Goal: Task Accomplishment & Management: Use online tool/utility

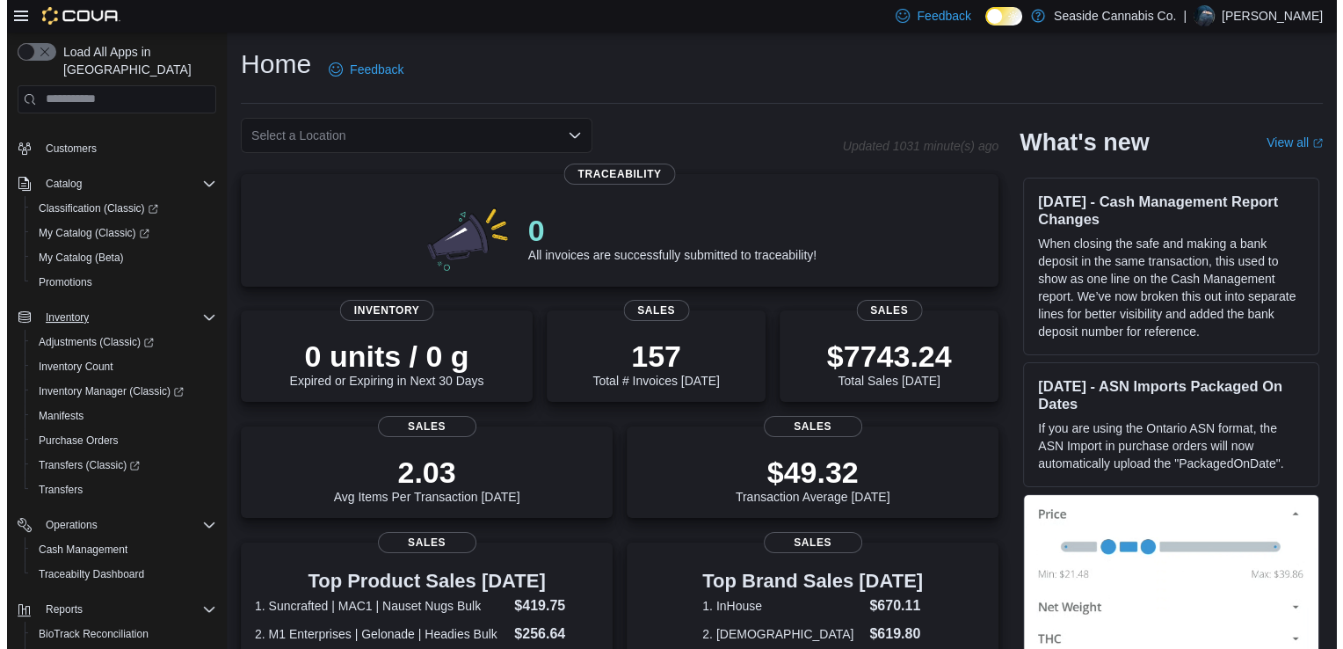
scroll to position [112, 0]
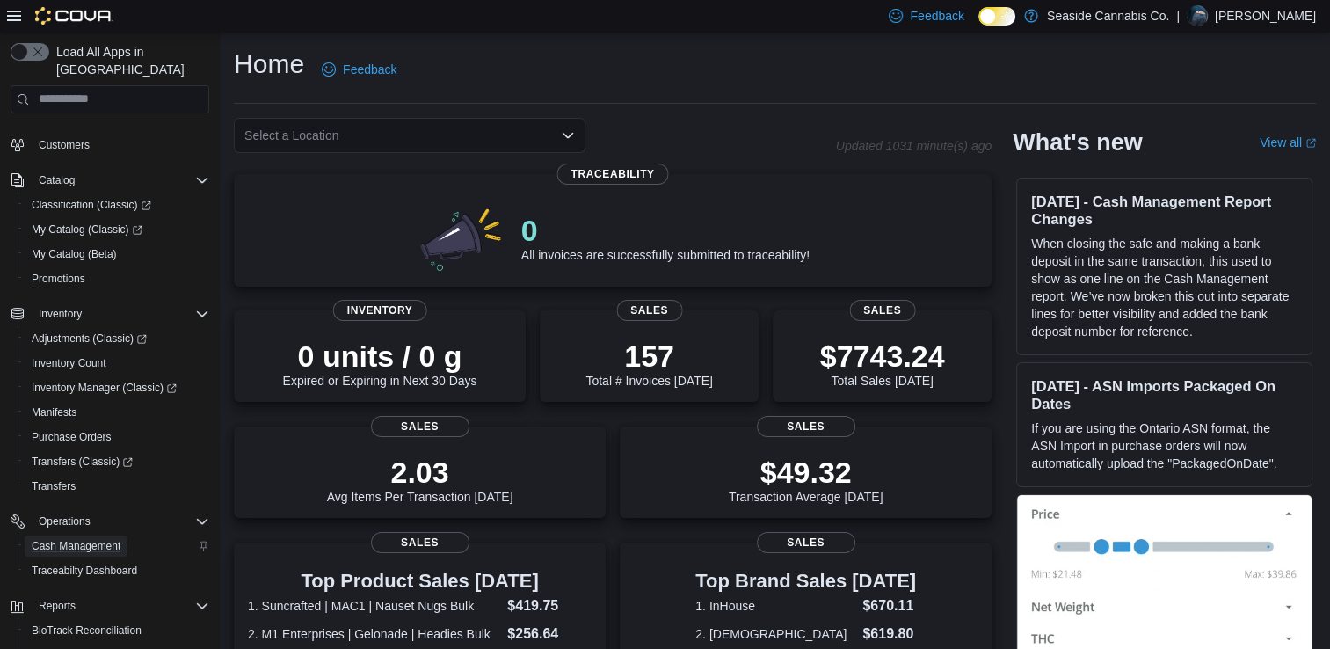
click at [88, 539] on span "Cash Management" at bounding box center [76, 546] width 89 height 14
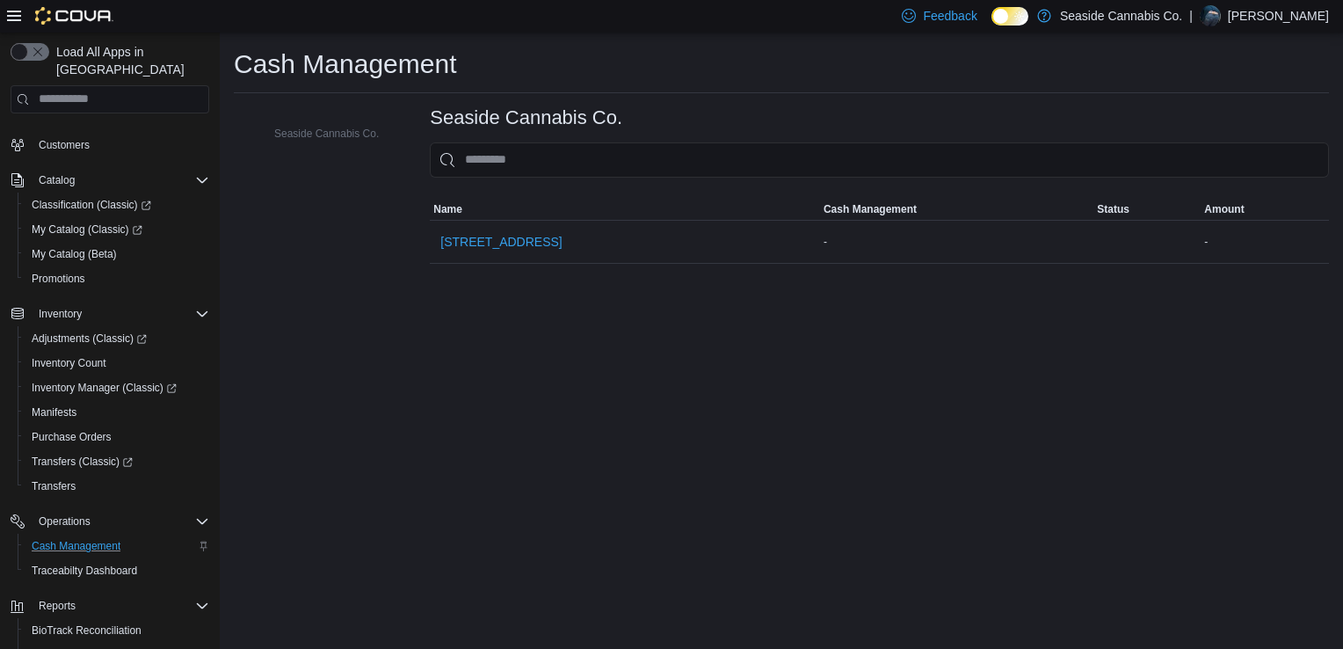
scroll to position [120, 0]
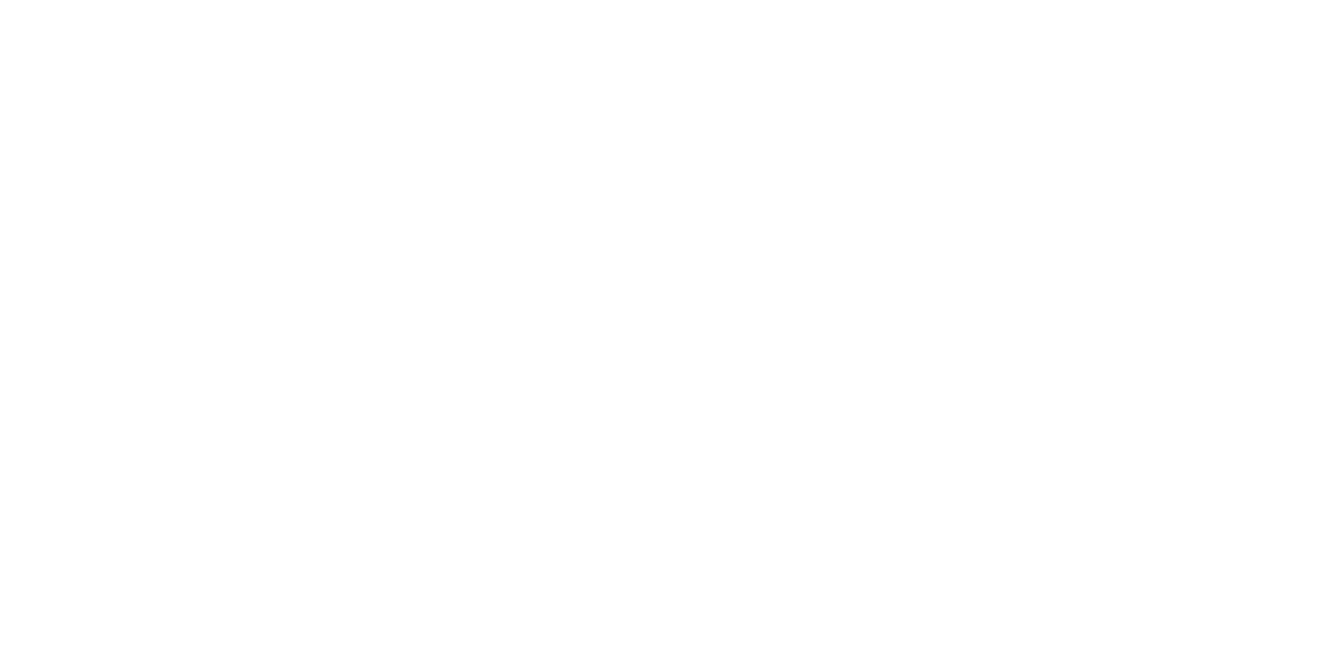
click at [498, 7] on html at bounding box center [671, 3] width 1343 height 7
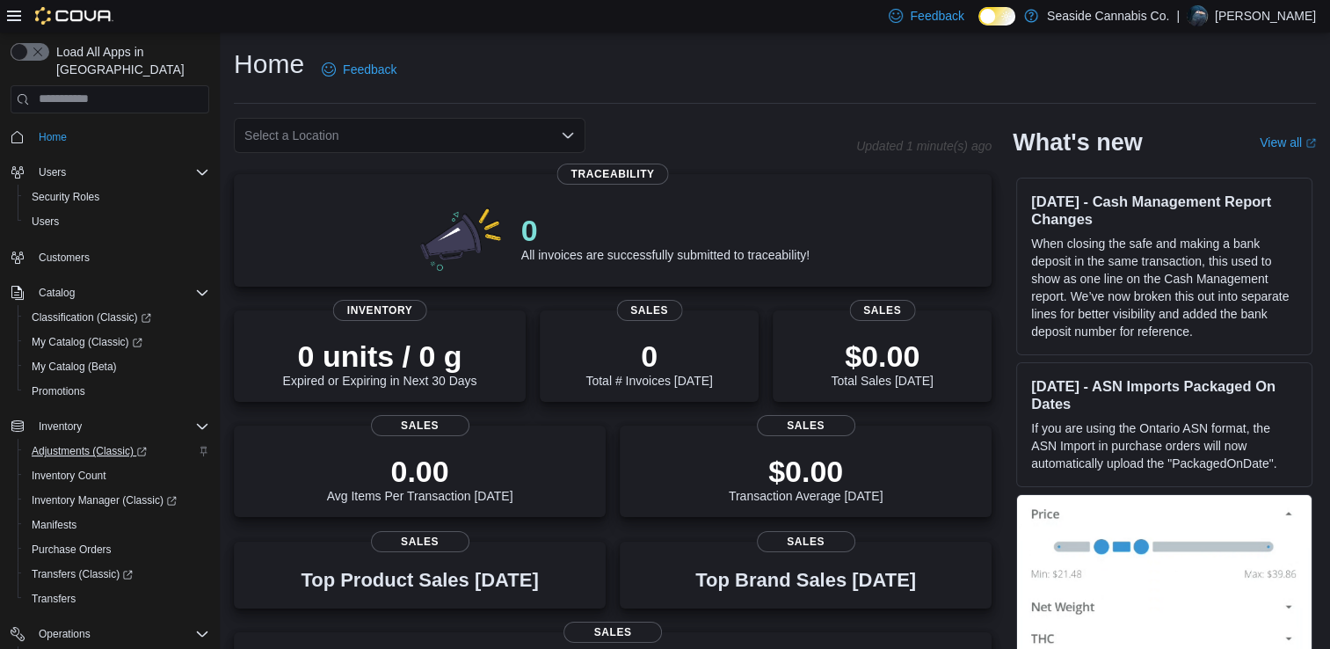
scroll to position [216, 0]
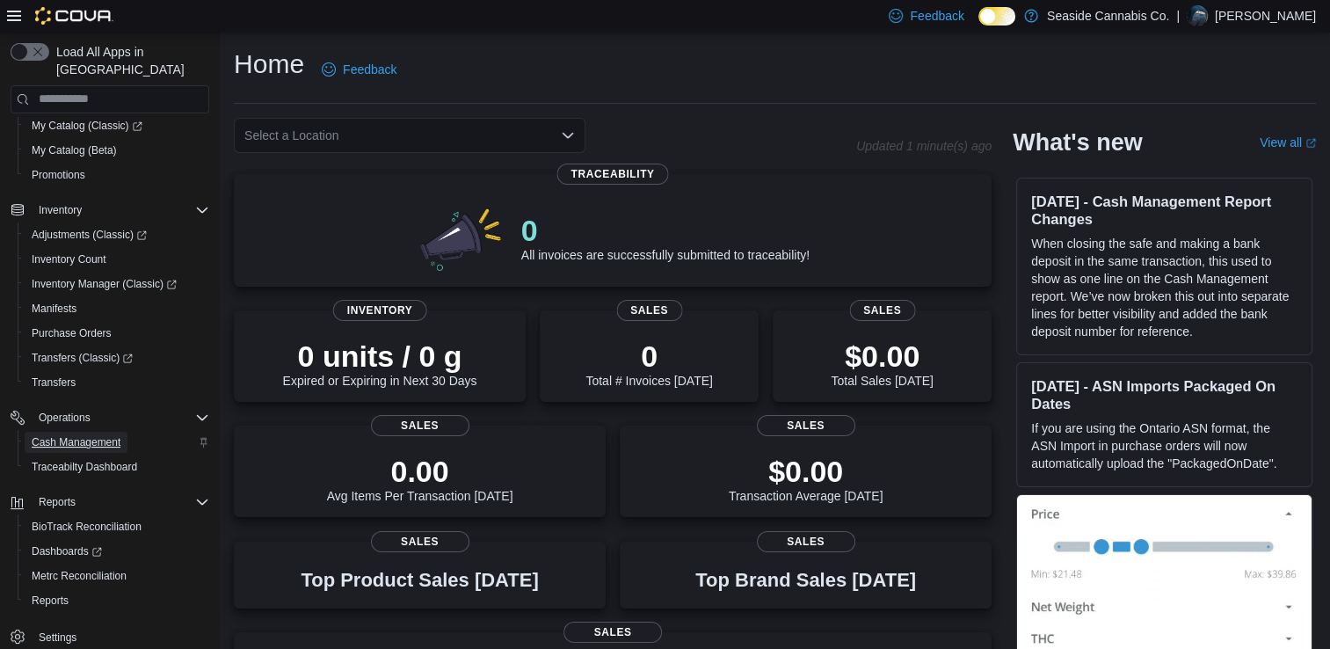
click at [93, 435] on span "Cash Management" at bounding box center [76, 442] width 89 height 14
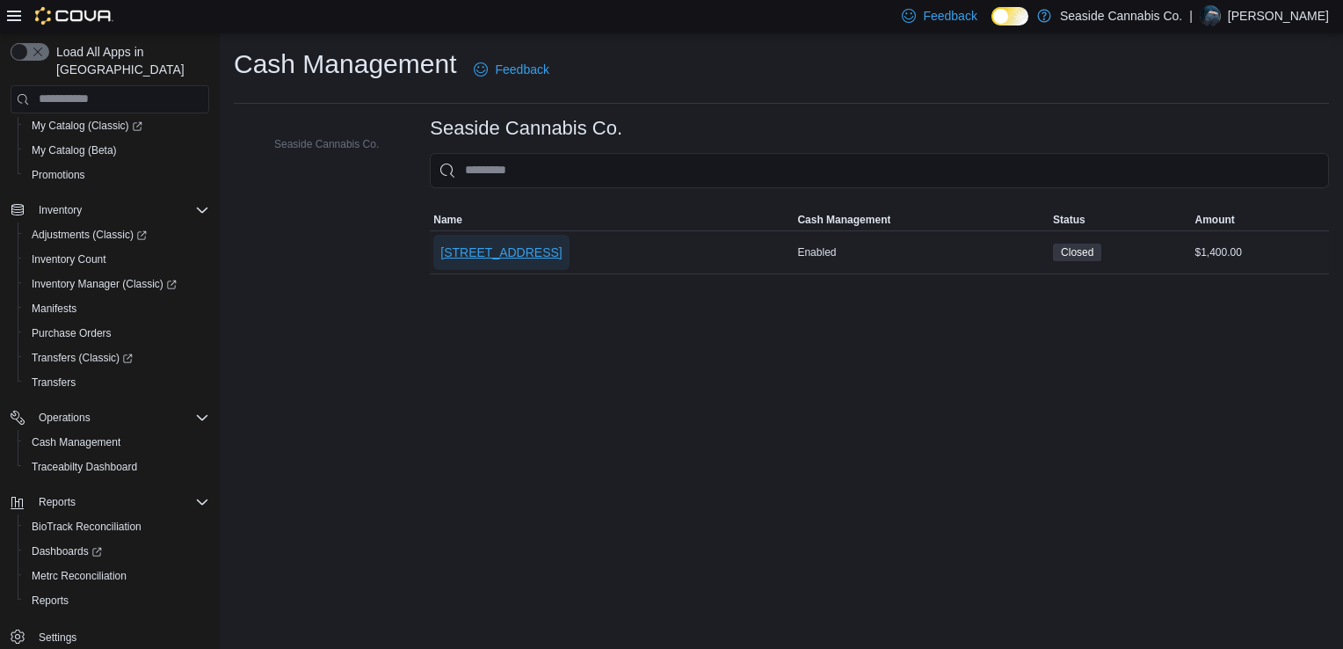
click at [482, 247] on span "[STREET_ADDRESS]" at bounding box center [500, 252] width 121 height 18
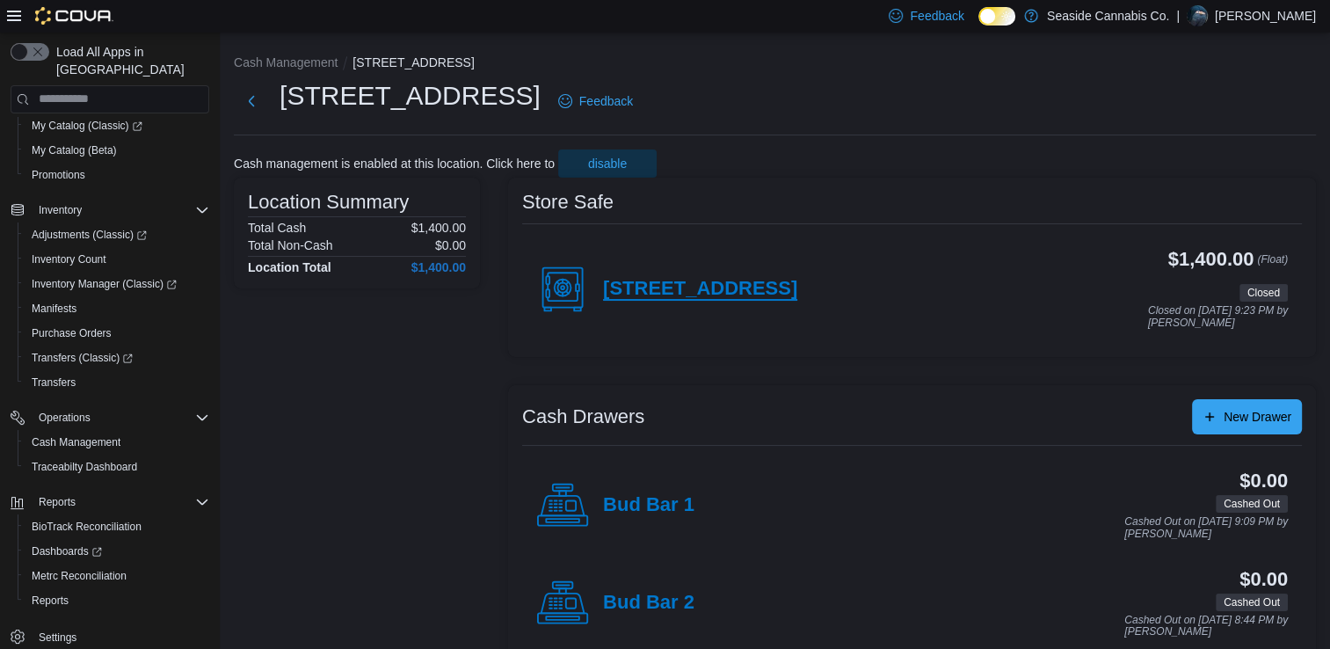
click at [704, 296] on h4 "[STREET_ADDRESS]" at bounding box center [700, 289] width 194 height 23
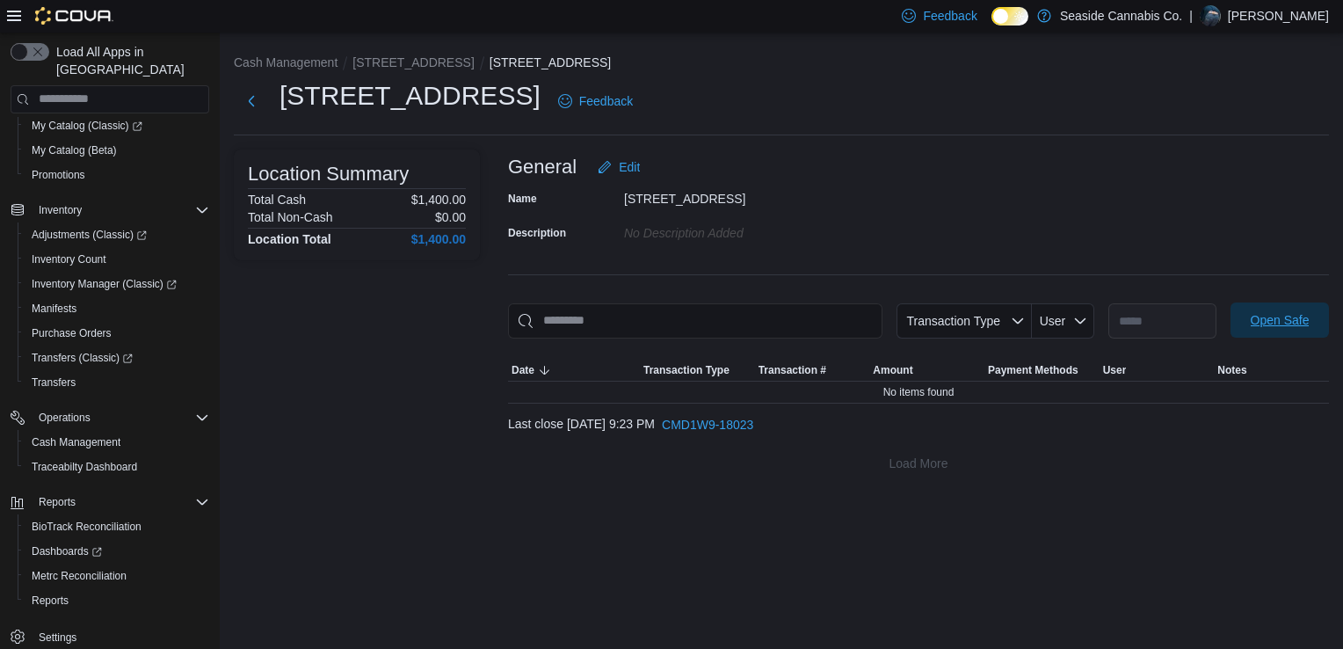
click at [1273, 316] on span "Open Safe" at bounding box center [1280, 320] width 59 height 18
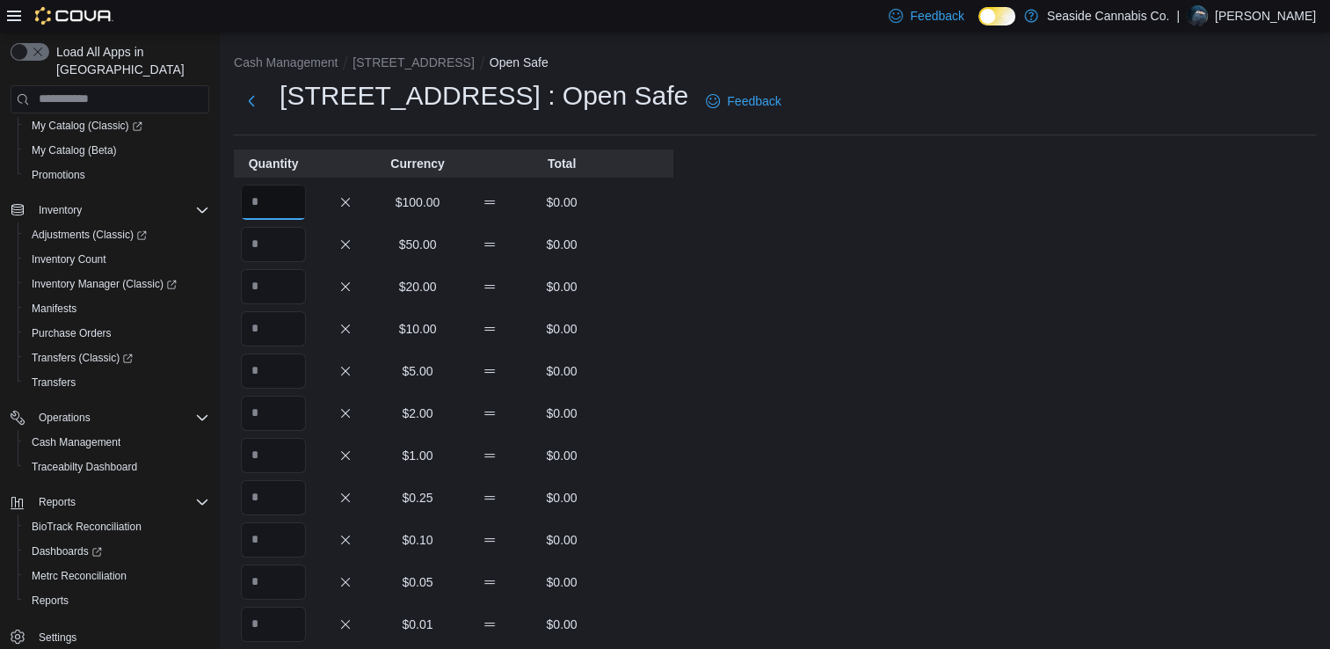
click at [252, 202] on input "Quantity" at bounding box center [273, 202] width 65 height 35
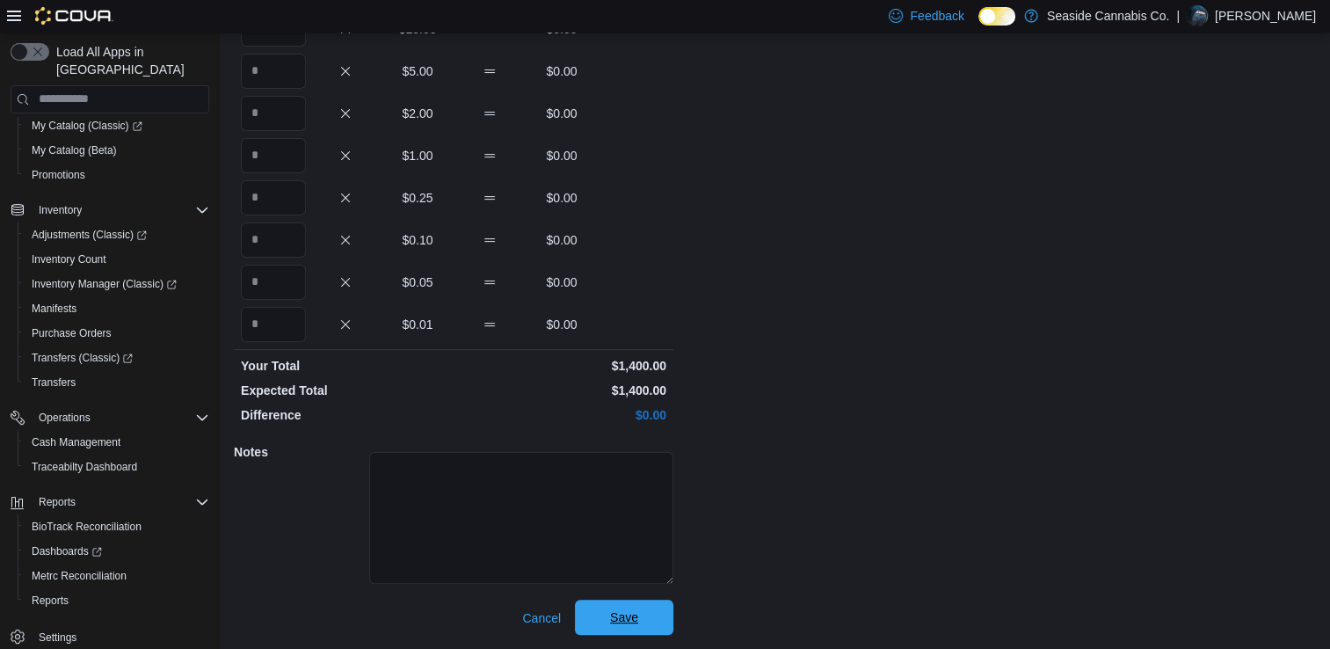
type input "**"
click at [621, 606] on span "Save" at bounding box center [623, 616] width 77 height 35
